Goal: Transaction & Acquisition: Purchase product/service

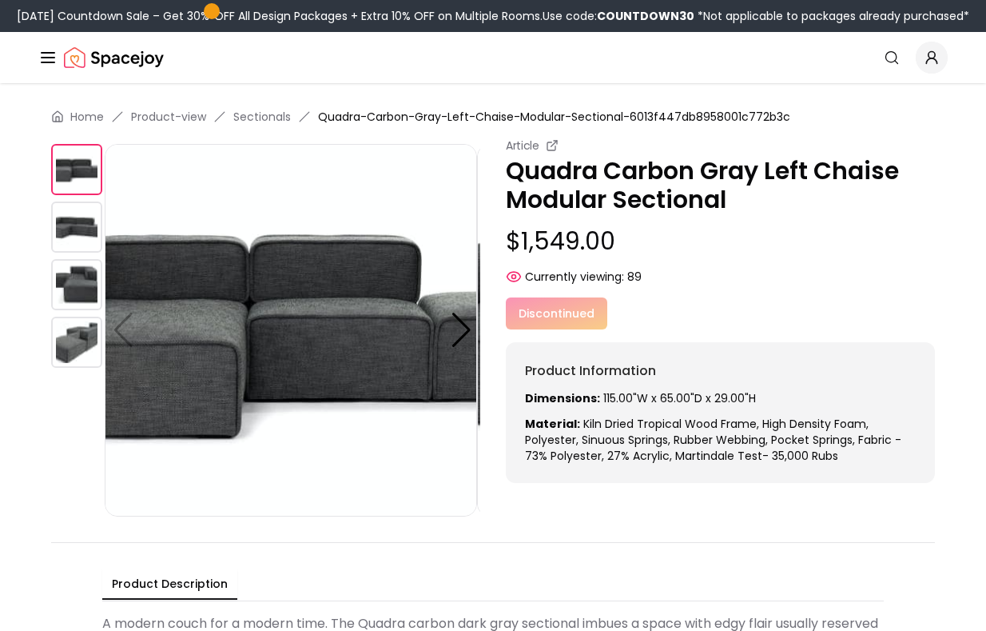
click at [89, 237] on img at bounding box center [76, 226] width 51 height 51
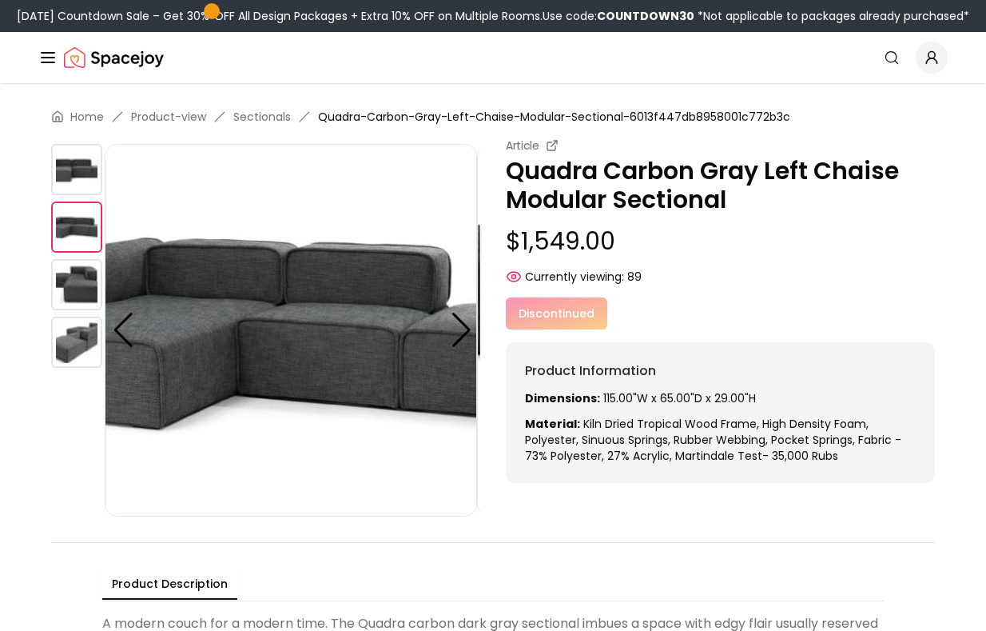
click at [83, 287] on img at bounding box center [76, 284] width 51 height 51
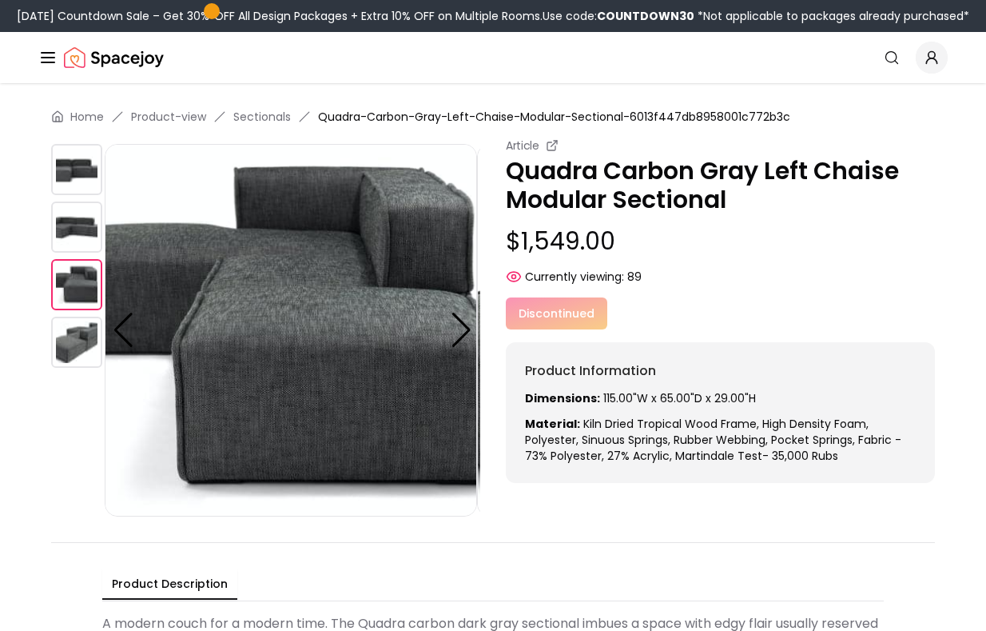
click at [82, 338] on img at bounding box center [76, 342] width 51 height 51
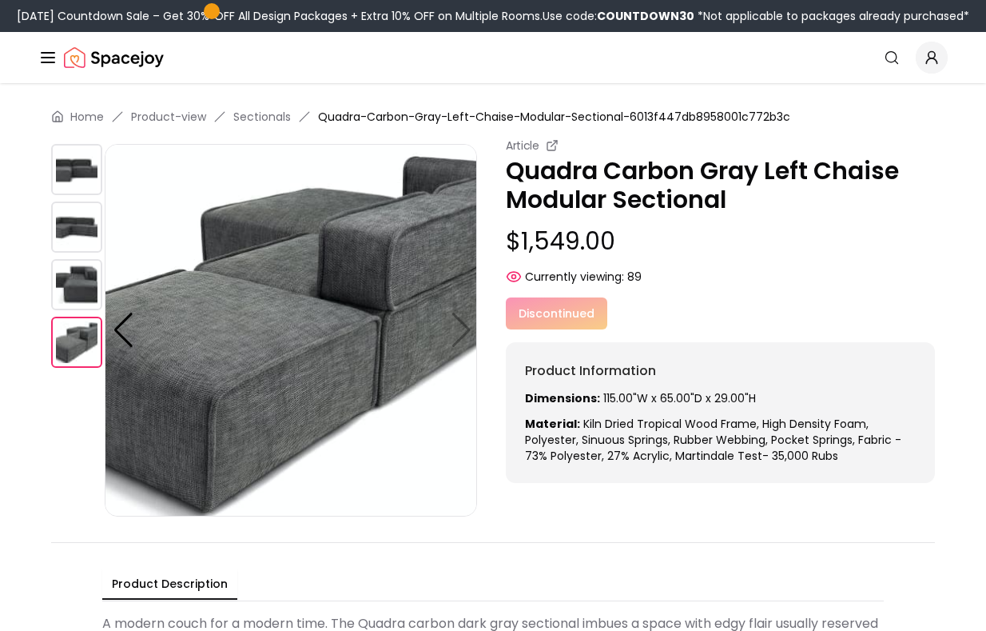
click at [74, 280] on img at bounding box center [76, 284] width 51 height 51
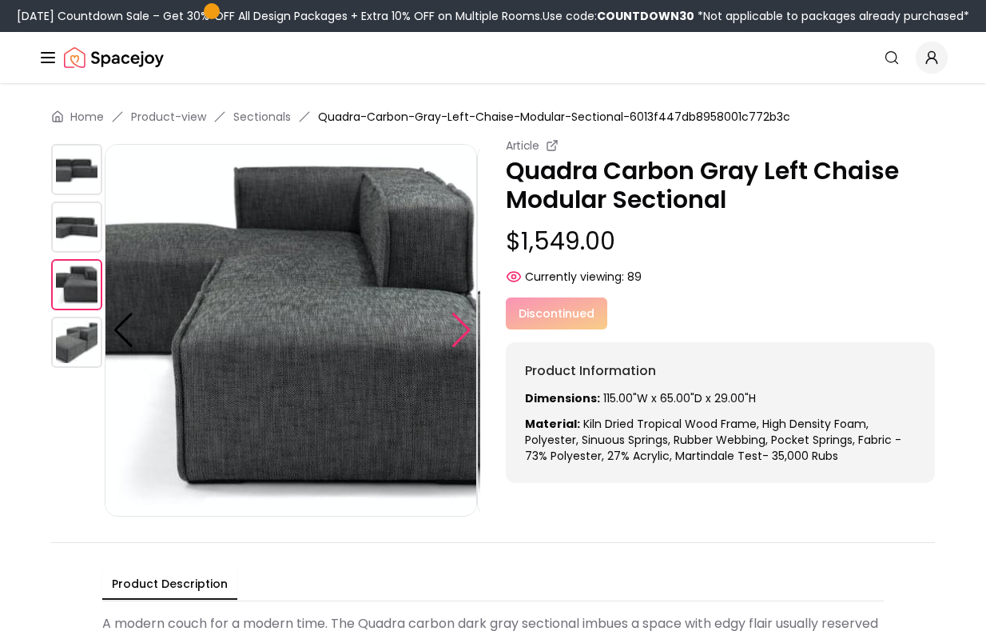
click at [463, 326] on div at bounding box center [462, 330] width 22 height 35
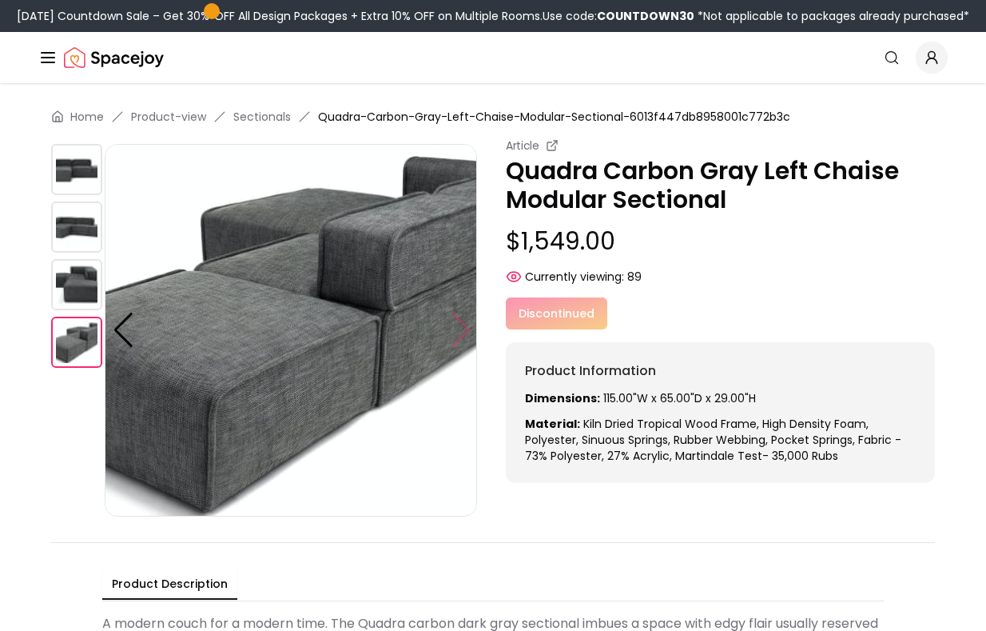
click at [463, 326] on img at bounding box center [291, 330] width 373 height 373
click at [64, 179] on img at bounding box center [76, 169] width 51 height 51
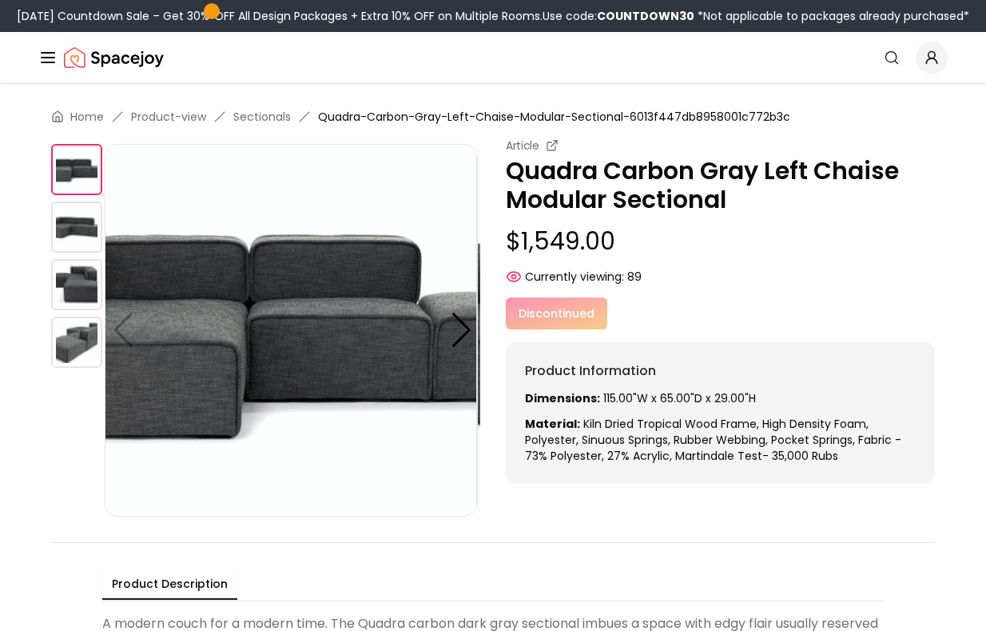
click at [74, 253] on img at bounding box center [76, 226] width 51 height 51
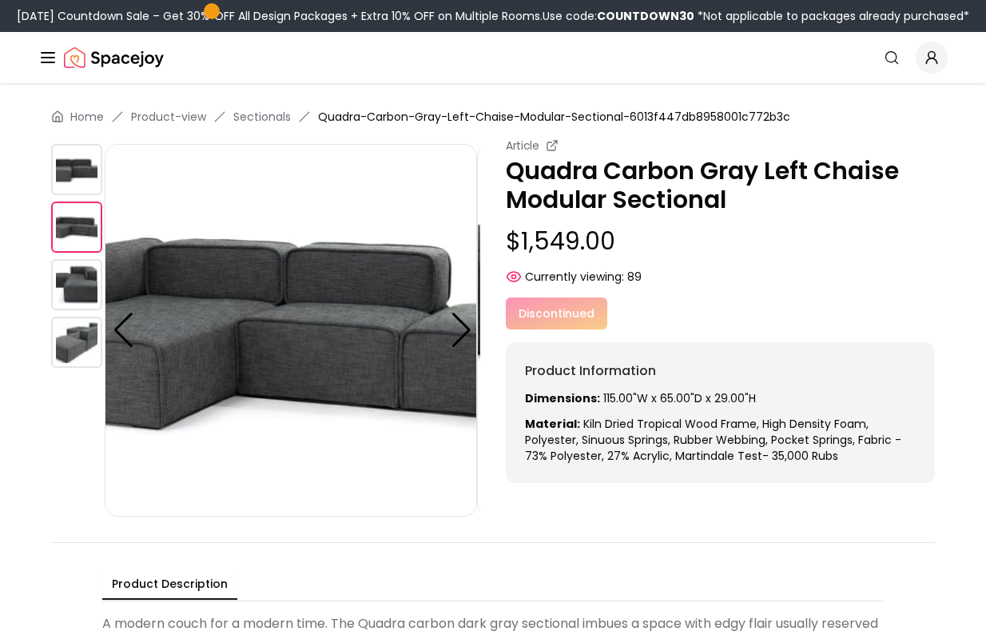
click at [74, 292] on img at bounding box center [76, 284] width 51 height 51
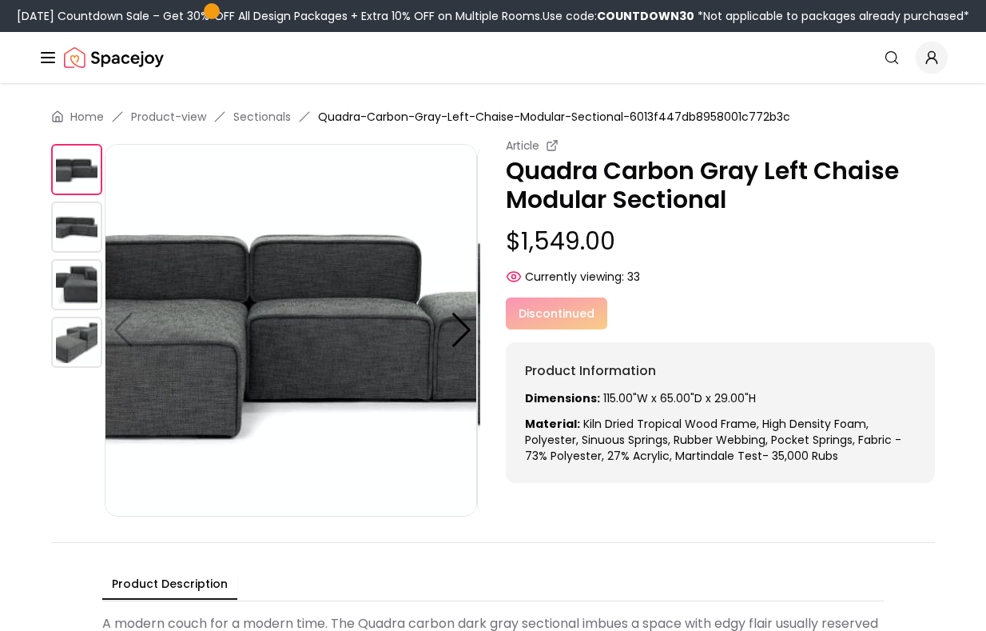
click at [122, 337] on img at bounding box center [291, 330] width 373 height 373
click at [73, 229] on img at bounding box center [76, 226] width 51 height 51
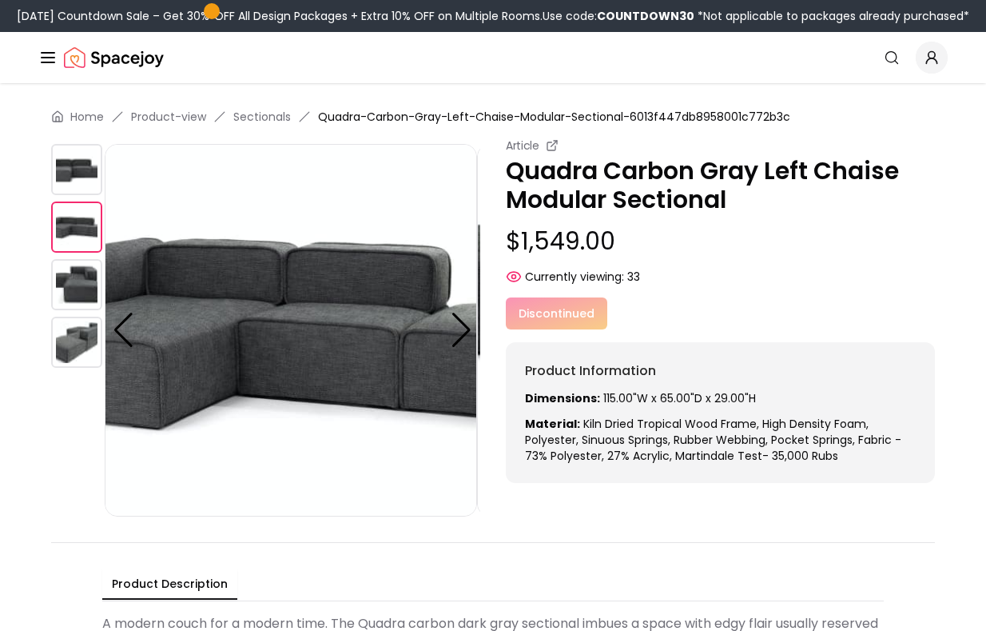
click at [72, 277] on img at bounding box center [76, 284] width 51 height 51
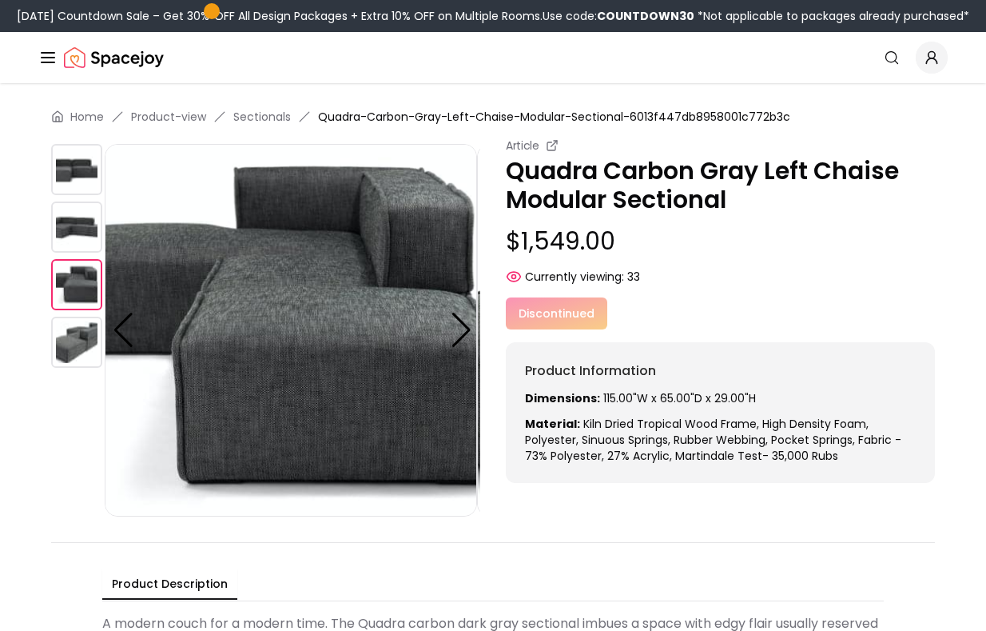
click at [67, 331] on div at bounding box center [78, 330] width 54 height 373
